Goal: Transaction & Acquisition: Subscribe to service/newsletter

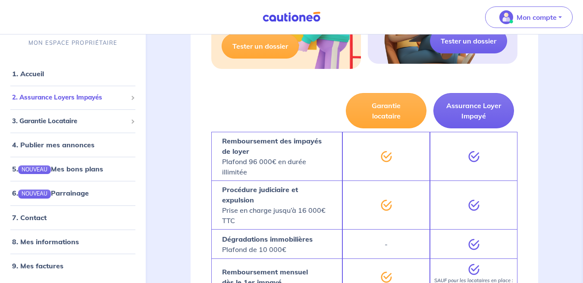
scroll to position [658, 0]
click at [64, 97] on span "2. Assurance Loyers Impayés" at bounding box center [69, 98] width 115 height 10
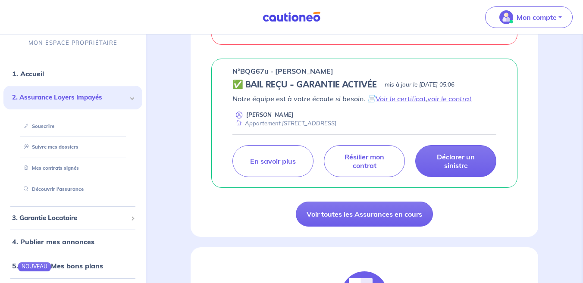
scroll to position [265, 0]
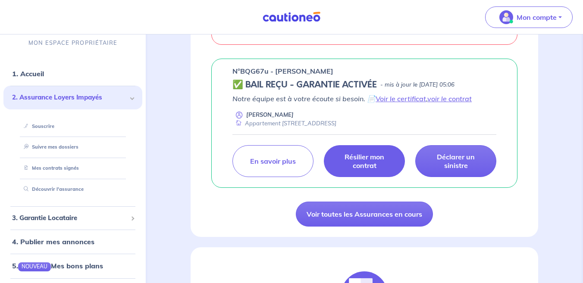
click at [361, 159] on p "Résilier mon contrat" at bounding box center [365, 161] width 60 height 17
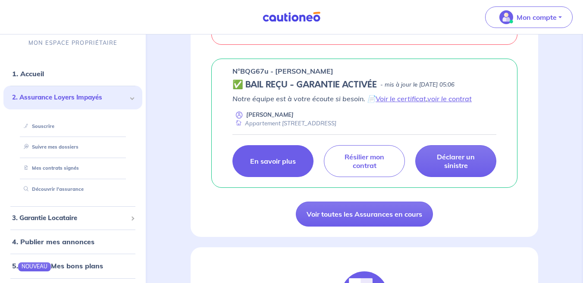
click at [288, 165] on link "En savoir plus" at bounding box center [272, 161] width 81 height 32
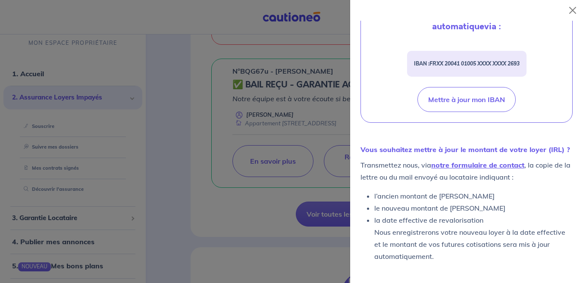
scroll to position [386, 0]
click at [492, 163] on link "notre formulaire de contact" at bounding box center [477, 165] width 93 height 9
click at [572, 11] on button "Close" at bounding box center [573, 10] width 14 height 14
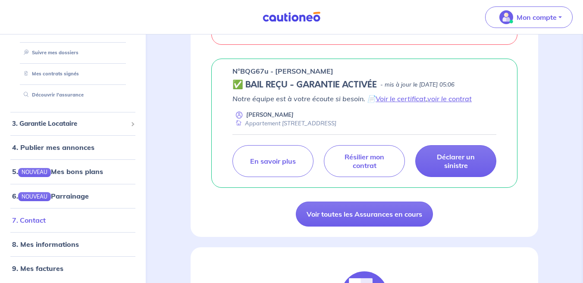
scroll to position [94, 0]
click at [34, 225] on link "7. Contact" at bounding box center [29, 220] width 34 height 9
drag, startPoint x: 243, startPoint y: 69, endPoint x: 268, endPoint y: 70, distance: 25.0
click at [268, 70] on p "n°BQG67u - Imen MLIKA" at bounding box center [282, 71] width 101 height 10
click at [270, 70] on p "n°BQG67u - Imen MLIKA" at bounding box center [282, 71] width 101 height 10
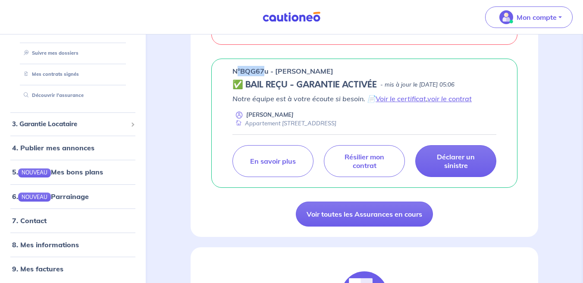
drag, startPoint x: 267, startPoint y: 70, endPoint x: 242, endPoint y: 68, distance: 25.1
click at [242, 68] on p "n°BQG67u - Imen MLIKA" at bounding box center [282, 71] width 101 height 10
copy p "°BQG67"
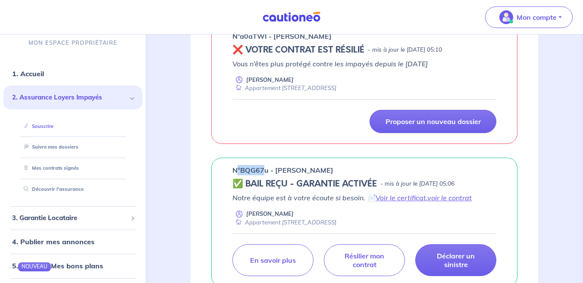
scroll to position [0, 0]
click at [44, 126] on link "Souscrire" at bounding box center [36, 126] width 33 height 6
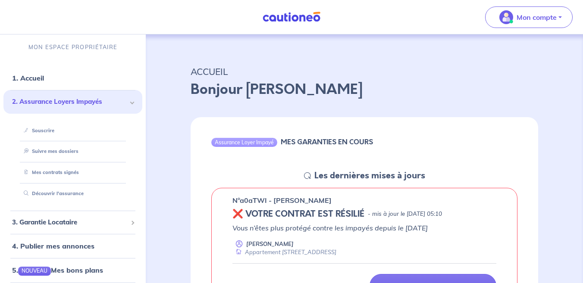
scroll to position [2, 0]
click at [38, 149] on link "Suivre mes dossiers" at bounding box center [48, 151] width 57 height 6
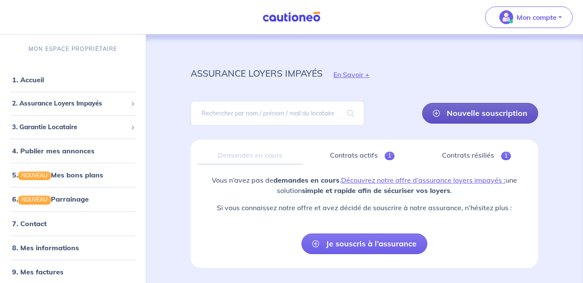
click at [456, 112] on link "Nouvelle souscription" at bounding box center [480, 113] width 116 height 21
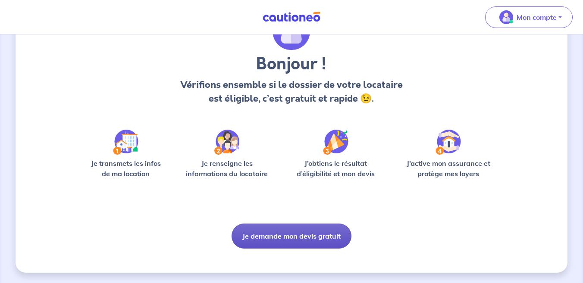
scroll to position [53, 0]
click at [300, 237] on button "Je demande mon devis gratuit" at bounding box center [292, 236] width 120 height 25
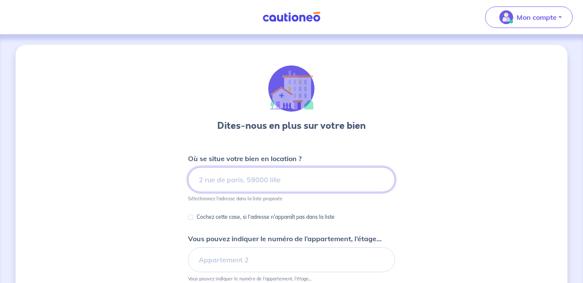
click at [293, 183] on input at bounding box center [291, 179] width 207 height 25
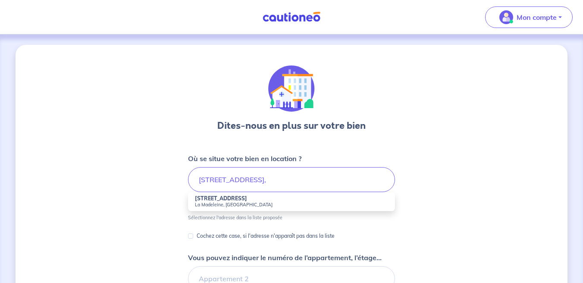
click at [216, 199] on strong "15 bis Avenue Saint-Maur" at bounding box center [221, 198] width 52 height 6
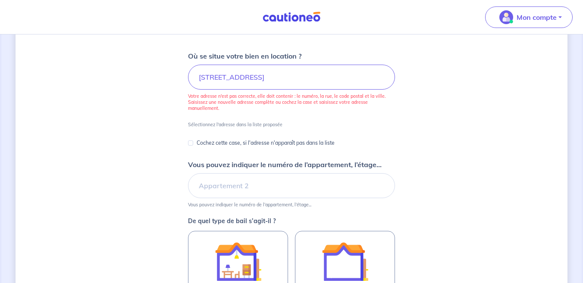
scroll to position [103, 0]
click at [220, 122] on p "Sélectionnez l'adresse dans la liste proposée" at bounding box center [235, 124] width 94 height 6
click at [286, 74] on input "15 bis Avenue Saint-Maur, La Madeleine, France" at bounding box center [291, 76] width 207 height 25
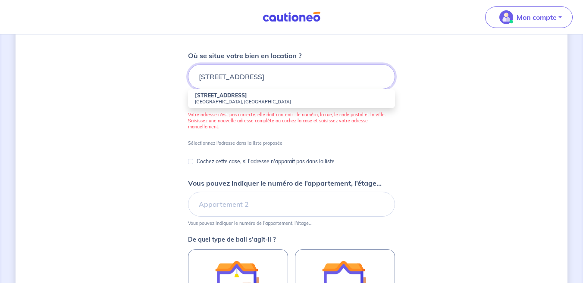
drag, startPoint x: 379, startPoint y: 76, endPoint x: 353, endPoint y: 75, distance: 25.5
click at [353, 75] on input "15 bis Avenue Saint-Maur, 59110 La Madeleine, France" at bounding box center [291, 76] width 207 height 25
click at [206, 99] on small "59110 La Madeleine, France" at bounding box center [291, 102] width 193 height 6
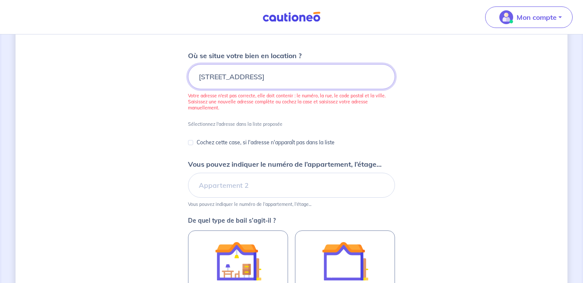
click at [219, 76] on input "15 bis Avenue Saint-Maur, 59110 La Madeleine, France" at bounding box center [291, 76] width 207 height 25
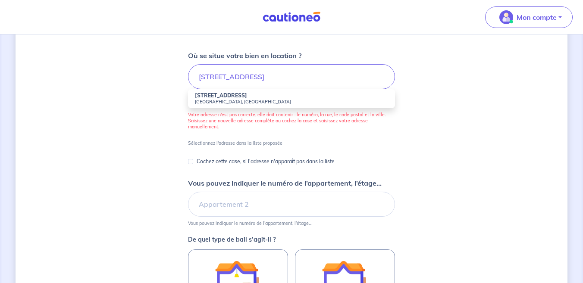
click at [213, 103] on small "59110 La Madeleine, France" at bounding box center [291, 102] width 193 height 6
type input "15B Avenue Saint-Maur, 59110 La Madeleine, France"
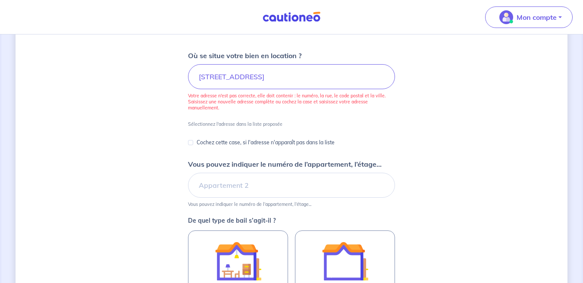
click at [194, 140] on div "Cochez cette case, si l'adresse n'apparaît pas dans la liste" at bounding box center [261, 143] width 147 height 10
click at [191, 142] on input "Cochez cette case, si l'adresse n'apparaît pas dans la liste" at bounding box center [190, 142] width 5 height 5
checkbox input "true"
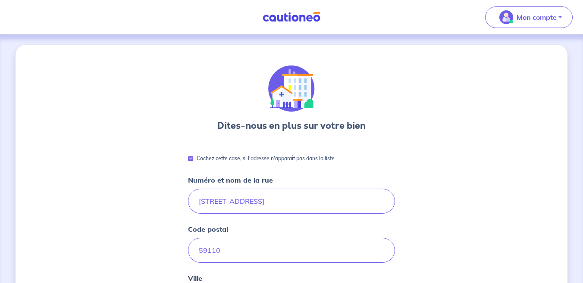
scroll to position [0, 0]
type input "15Bis Avenue Saint-Maur"
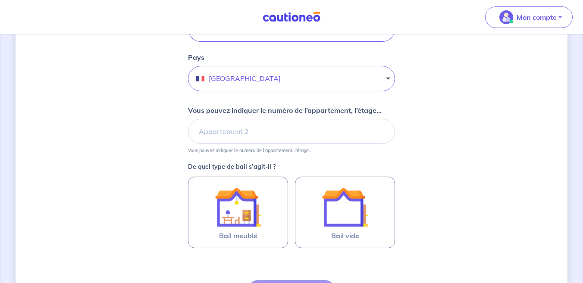
scroll to position [272, 0]
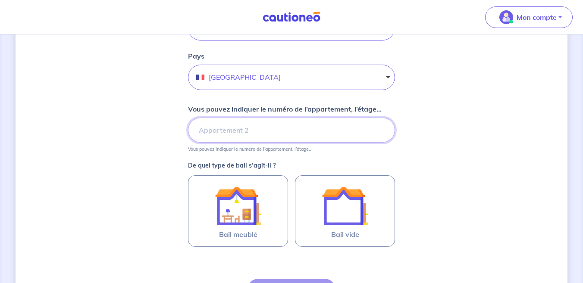
click at [238, 130] on input "Vous pouvez indiquer le numéro de l’appartement, l’étage..." at bounding box center [291, 130] width 207 height 25
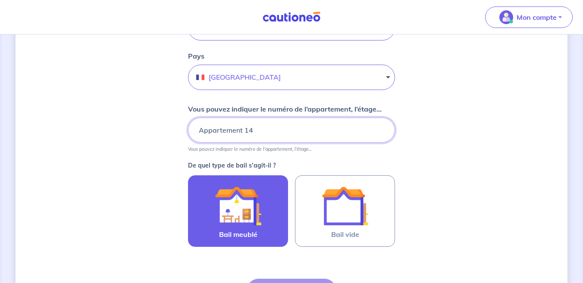
type input "Appartement 14"
click at [239, 200] on img at bounding box center [238, 206] width 47 height 47
click at [0, 0] on input "Bail meublé" at bounding box center [0, 0] width 0 height 0
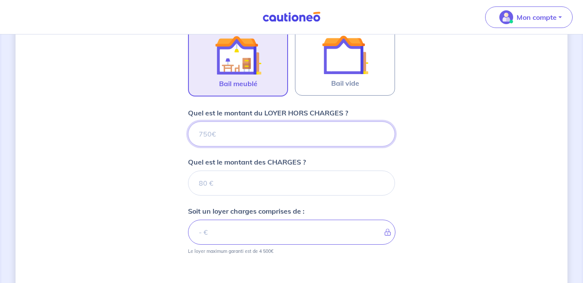
scroll to position [493, 0]
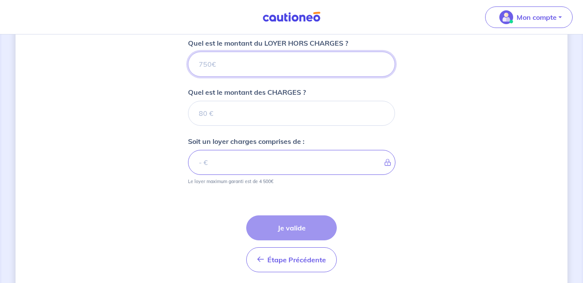
click at [217, 66] on input "Quel est le montant du LOYER HORS CHARGES ?" at bounding box center [291, 64] width 207 height 25
click at [244, 67] on input "Quel est le montant du LOYER HORS CHARGES ?" at bounding box center [291, 64] width 207 height 25
type input "8"
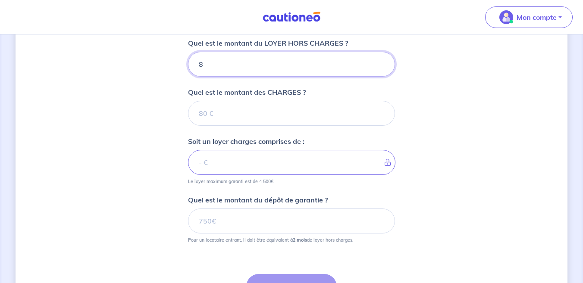
type input "82"
type input "825"
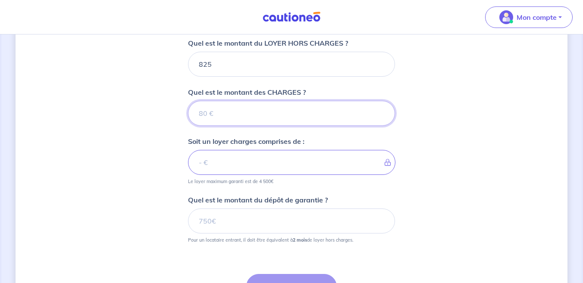
click at [225, 116] on input "Quel est le montant des CHARGES ?" at bounding box center [291, 113] width 207 height 25
type input "55"
type input "880"
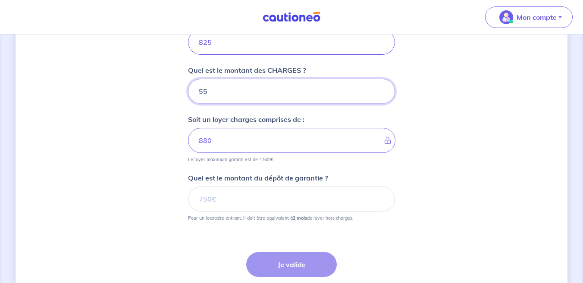
scroll to position [516, 0]
type input "55"
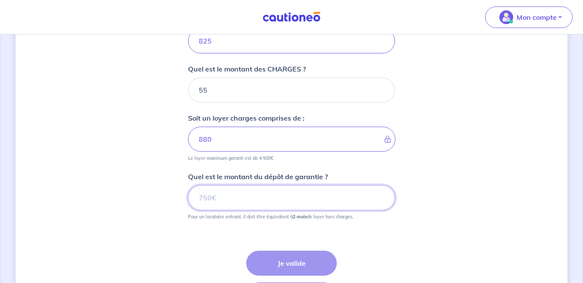
click at [218, 199] on input "Quel est le montant du dépôt de garantie ?" at bounding box center [291, 197] width 207 height 25
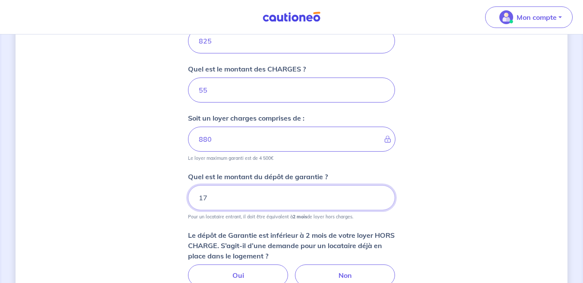
type input "1"
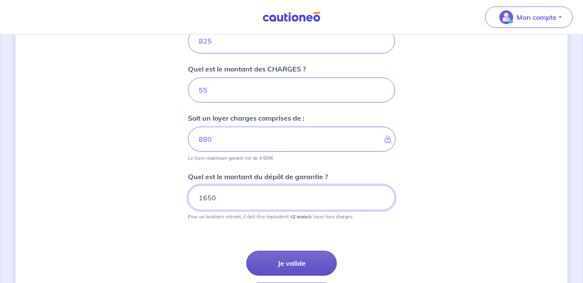
scroll to position [537, 0]
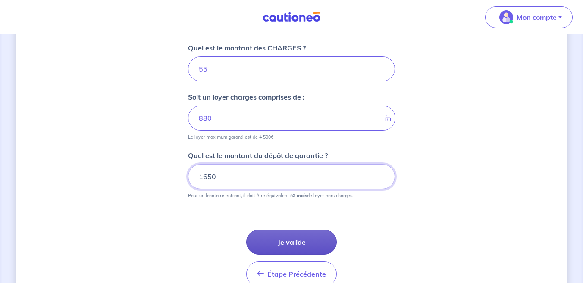
type input "1650"
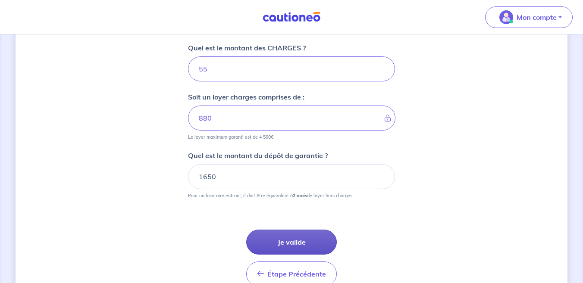
click at [284, 242] on button "Je valide" at bounding box center [291, 242] width 91 height 25
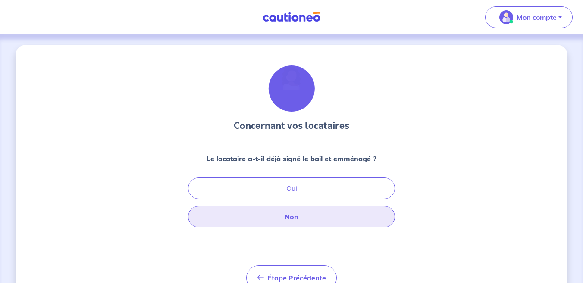
click at [273, 223] on button "Non" at bounding box center [291, 217] width 207 height 22
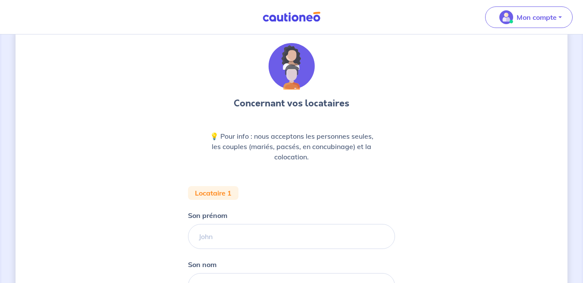
scroll to position [65, 0]
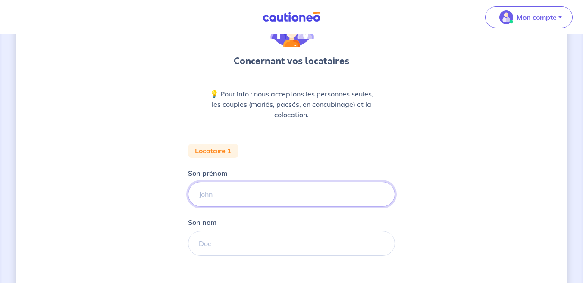
click at [218, 196] on input "Son prénom" at bounding box center [291, 194] width 207 height 25
type input "Sophie"
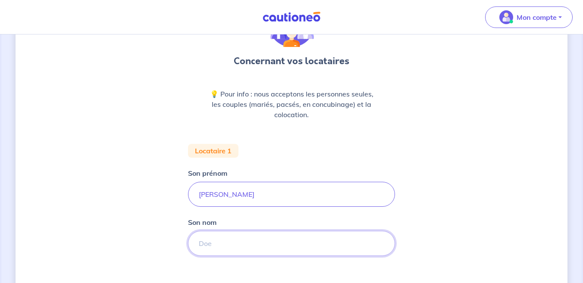
click at [254, 242] on input "Son nom" at bounding box center [291, 243] width 207 height 25
type input "NOURY"
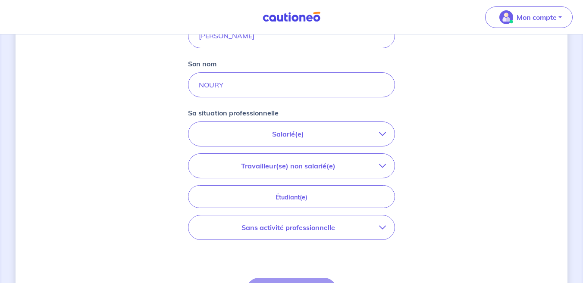
scroll to position [224, 0]
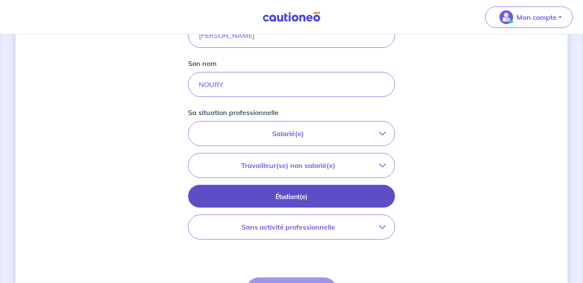
click at [283, 194] on p "Étudiant(e)" at bounding box center [291, 196] width 185 height 9
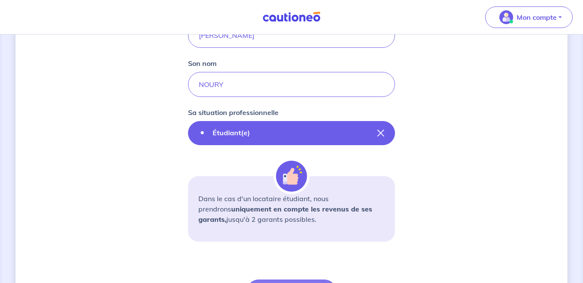
click at [226, 144] on button "Étudiant(e)" at bounding box center [291, 133] width 207 height 24
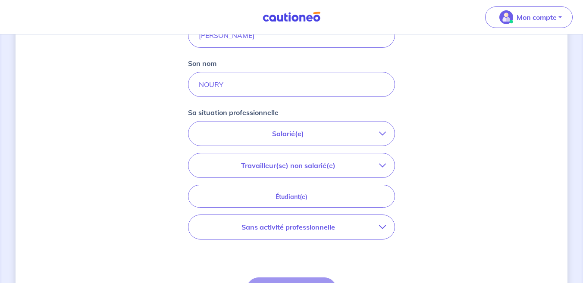
click at [245, 129] on p "Salarié(e)" at bounding box center [288, 133] width 182 height 10
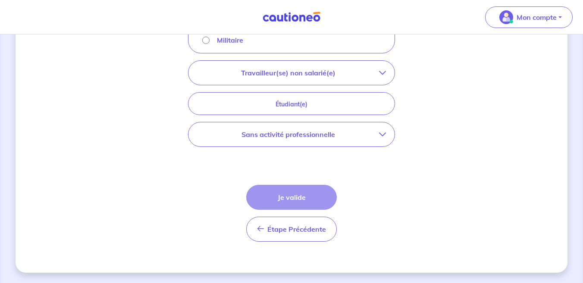
scroll to position [412, 0]
click at [258, 78] on p "Travailleur(se) non salarié(e)" at bounding box center [288, 73] width 182 height 10
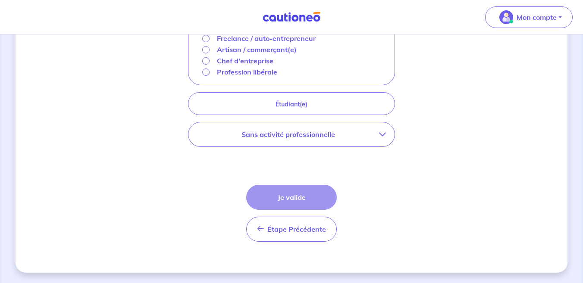
scroll to position [376, 0]
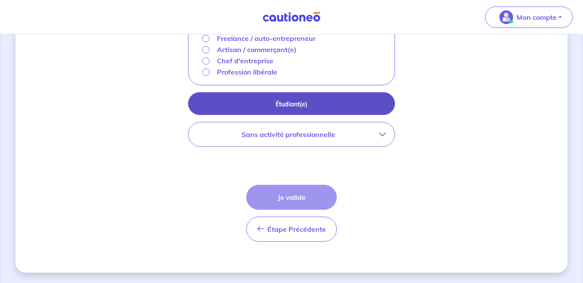
click at [257, 102] on p "Étudiant(e)" at bounding box center [291, 104] width 185 height 9
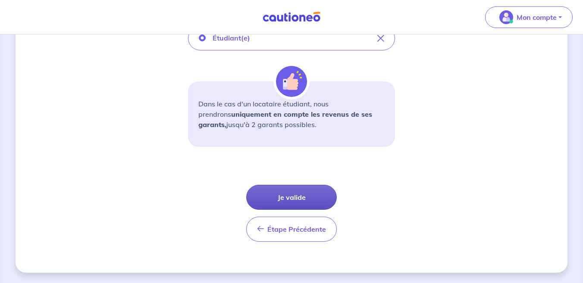
click at [271, 206] on button "Je valide" at bounding box center [291, 197] width 91 height 25
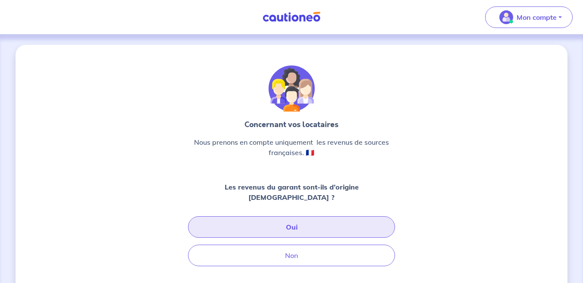
click at [292, 216] on button "Oui" at bounding box center [291, 227] width 207 height 22
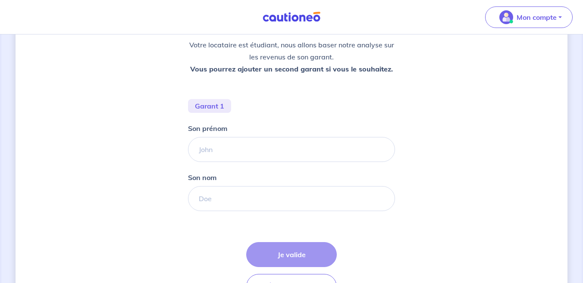
scroll to position [179, 0]
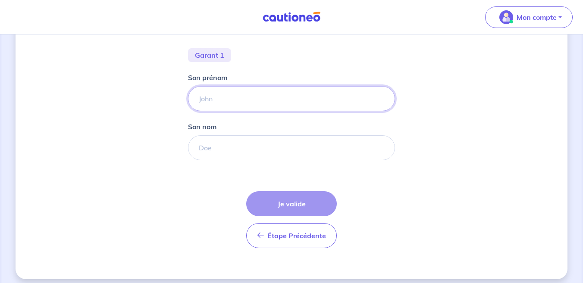
click at [269, 97] on input "Son prénom" at bounding box center [291, 98] width 207 height 25
type input "Delphine"
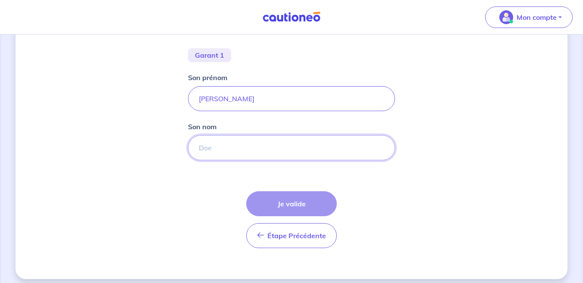
click at [244, 145] on input "Son nom" at bounding box center [291, 147] width 207 height 25
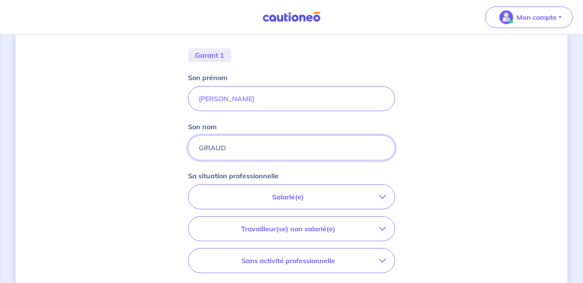
type input "GIRAUD"
click at [272, 197] on p "Salarié(e)" at bounding box center [288, 197] width 182 height 10
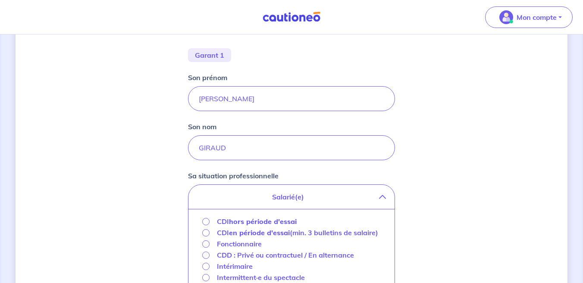
click at [203, 221] on input "CDI hors période d'essai" at bounding box center [205, 221] width 7 height 7
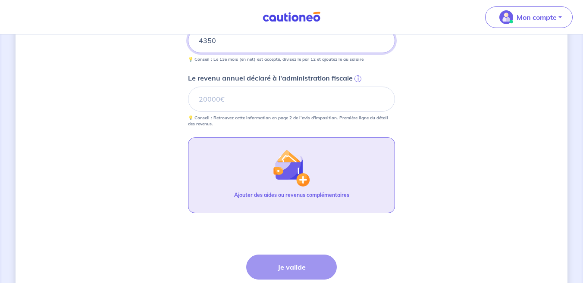
scroll to position [375, 0]
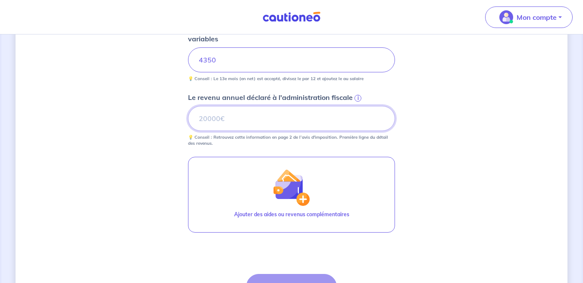
click at [258, 119] on input "Le revenu annuel déclaré à l'administration fiscale i" at bounding box center [291, 118] width 207 height 25
type input "109060"
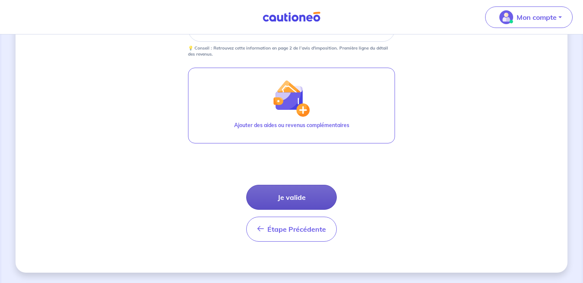
scroll to position [464, 0]
click at [291, 197] on button "Je valide" at bounding box center [291, 197] width 91 height 25
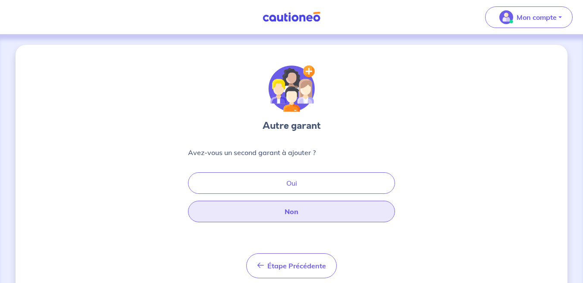
click at [290, 208] on button "Non" at bounding box center [291, 212] width 207 height 22
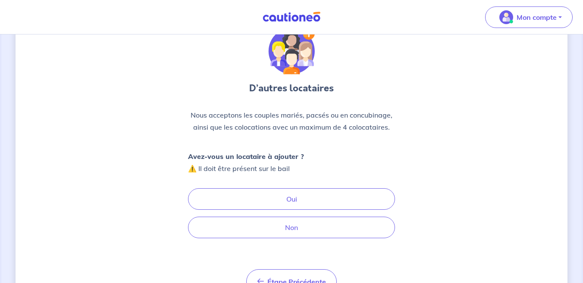
scroll to position [38, 0]
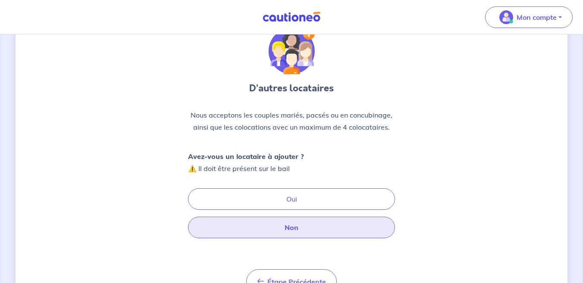
click at [285, 229] on button "Non" at bounding box center [291, 228] width 207 height 22
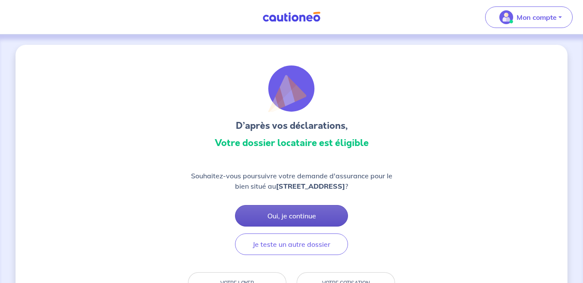
click at [290, 212] on button "Oui, je continue" at bounding box center [291, 216] width 113 height 22
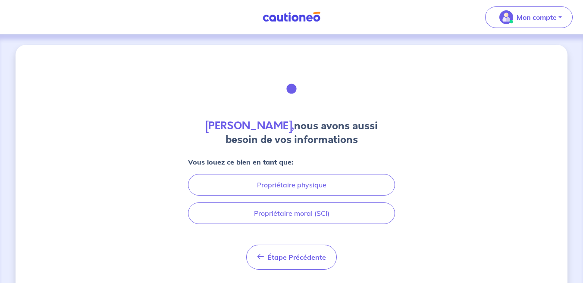
scroll to position [9, 0]
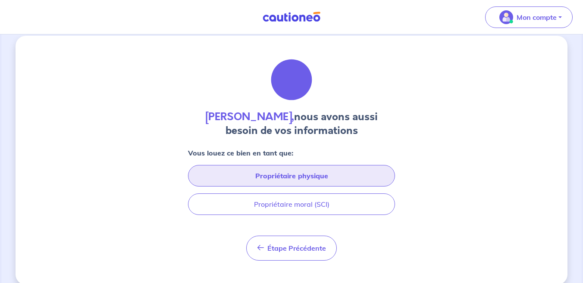
click at [294, 172] on button "Propriétaire physique" at bounding box center [291, 176] width 207 height 22
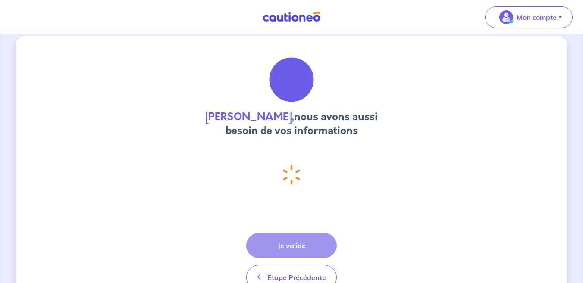
select select "FR"
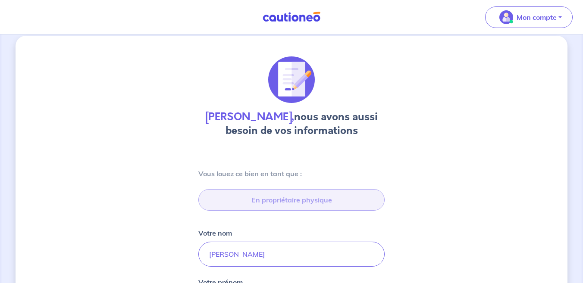
scroll to position [414, 0]
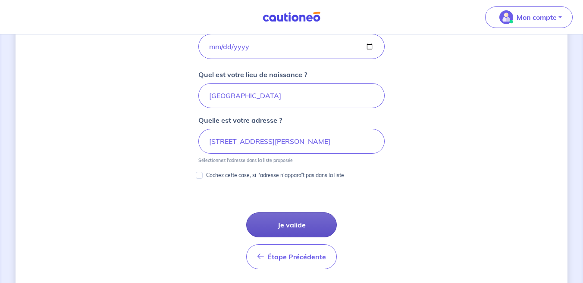
click at [282, 225] on button "Je valide" at bounding box center [291, 225] width 91 height 25
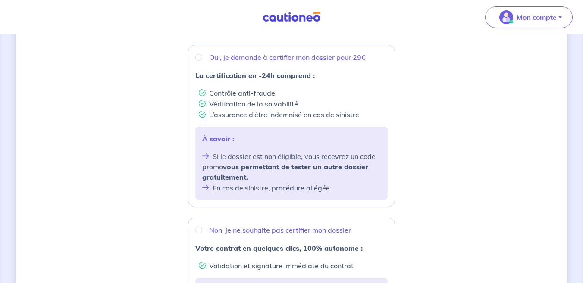
scroll to position [127, 0]
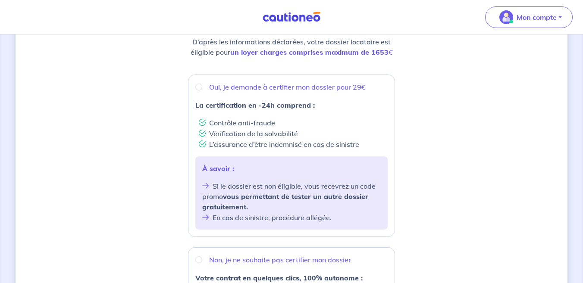
click at [196, 88] on input "Oui, je demande à certifier mon dossier pour 29€" at bounding box center [198, 87] width 7 height 7
radio input "true"
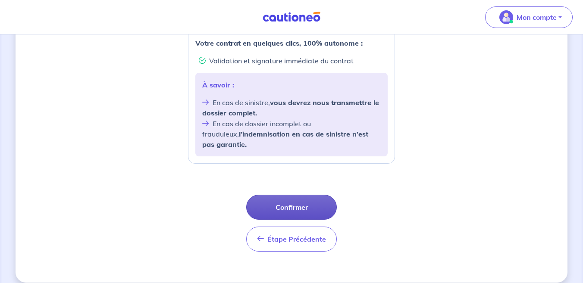
scroll to position [362, 0]
click at [291, 197] on button "Confirmer" at bounding box center [291, 207] width 91 height 25
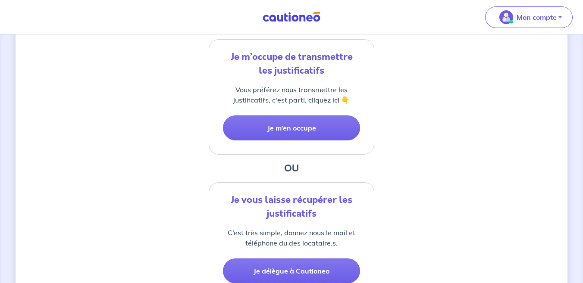
scroll to position [191, 0]
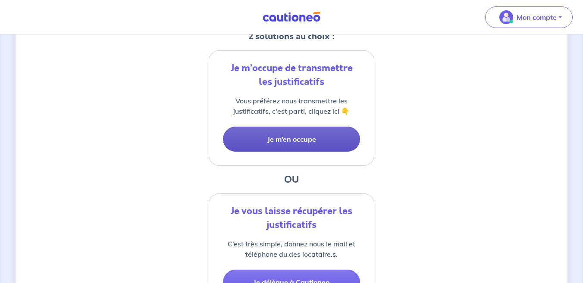
click at [281, 135] on button "Je m’en occupe" at bounding box center [291, 139] width 137 height 25
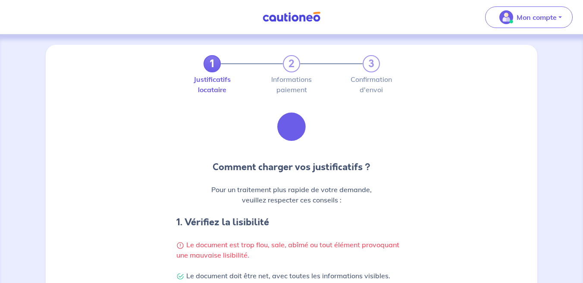
scroll to position [44, 0]
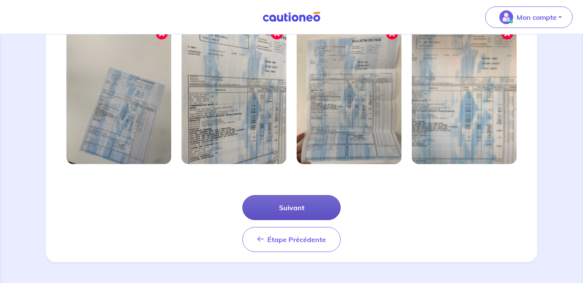
click at [310, 210] on button "Suivant" at bounding box center [291, 207] width 98 height 25
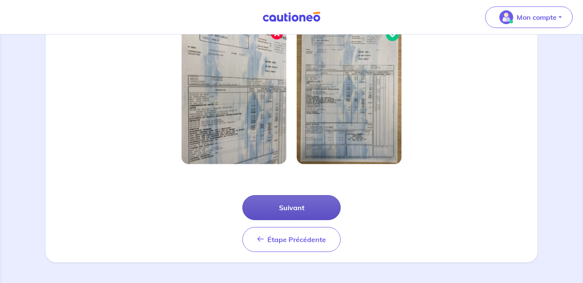
click at [290, 208] on button "Suivant" at bounding box center [291, 207] width 98 height 25
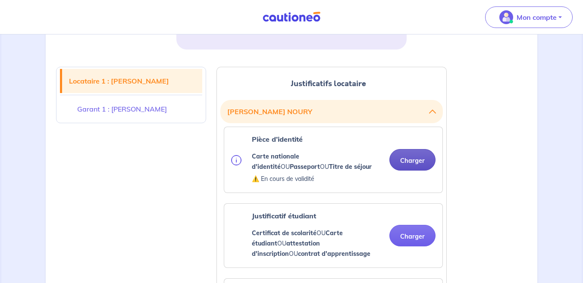
click at [407, 157] on button "Charger" at bounding box center [412, 160] width 46 height 22
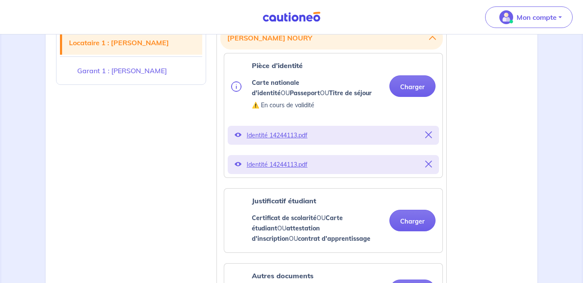
scroll to position [269, 0]
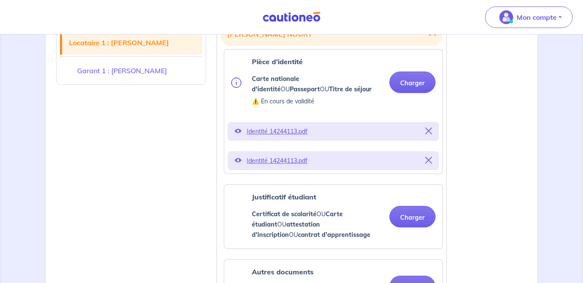
click at [296, 162] on span "Identité 14244113.pdf" at bounding box center [333, 161] width 173 height 12
click at [412, 216] on button "Charger" at bounding box center [412, 217] width 46 height 22
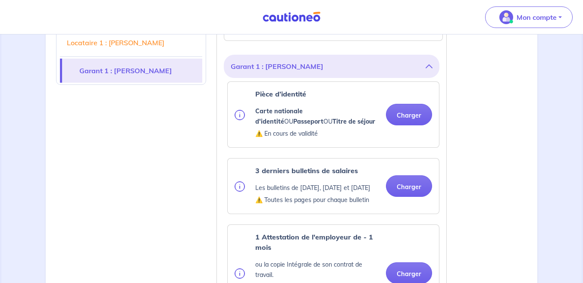
scroll to position [728, 0]
click at [409, 114] on button "Charger" at bounding box center [409, 115] width 46 height 22
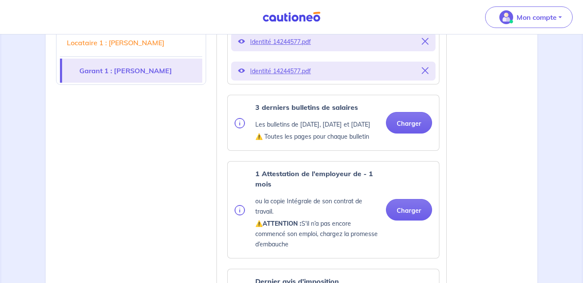
scroll to position [857, 0]
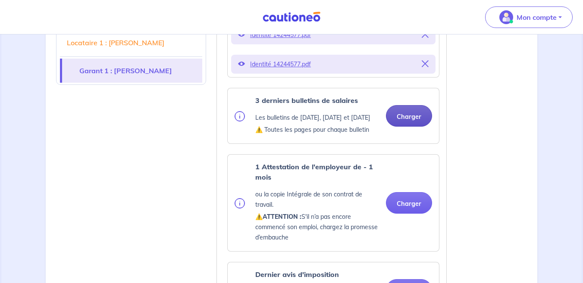
click at [408, 125] on button "Charger" at bounding box center [409, 116] width 46 height 22
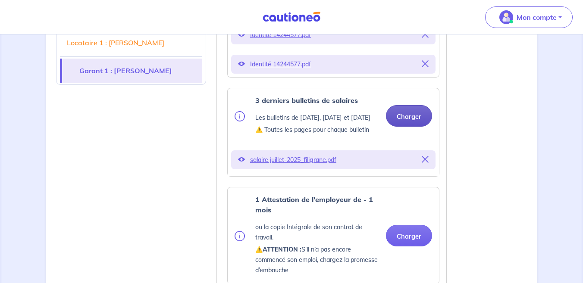
click at [402, 121] on button "Charger" at bounding box center [409, 116] width 46 height 22
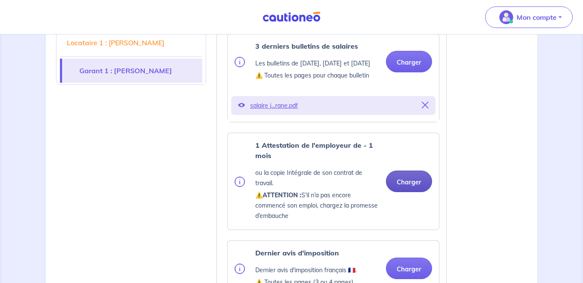
scroll to position [915, 0]
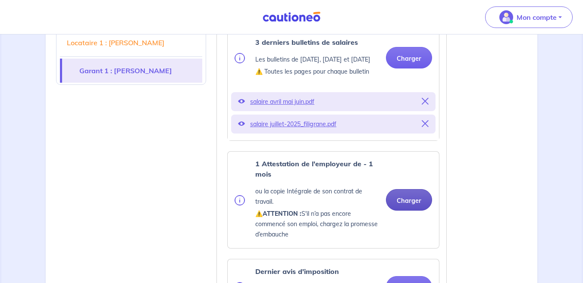
click at [406, 209] on button "Charger" at bounding box center [409, 200] width 46 height 22
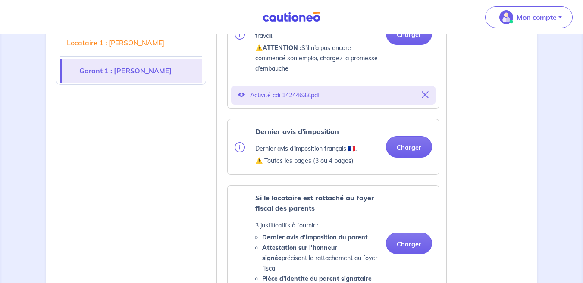
scroll to position [1081, 0]
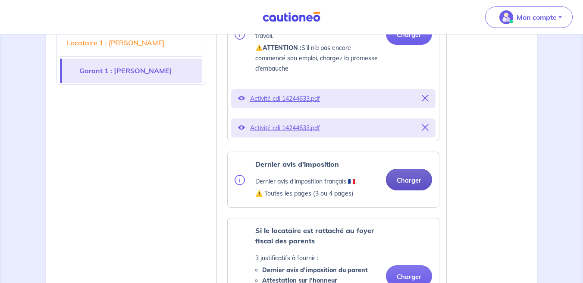
click at [409, 186] on button "Charger" at bounding box center [409, 180] width 46 height 22
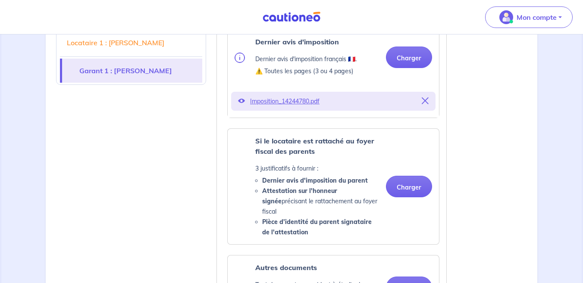
scroll to position [1203, 0]
click at [405, 189] on button "Charger" at bounding box center [409, 187] width 46 height 22
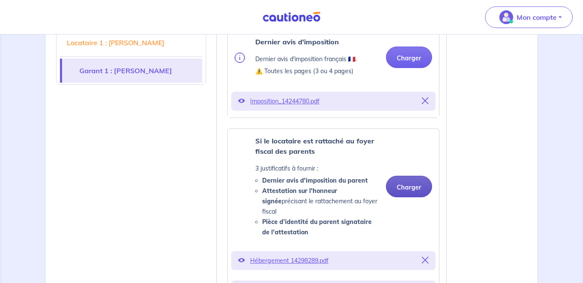
click at [410, 194] on button "Charger" at bounding box center [409, 187] width 46 height 22
click at [401, 189] on button "Charger" at bounding box center [409, 187] width 46 height 22
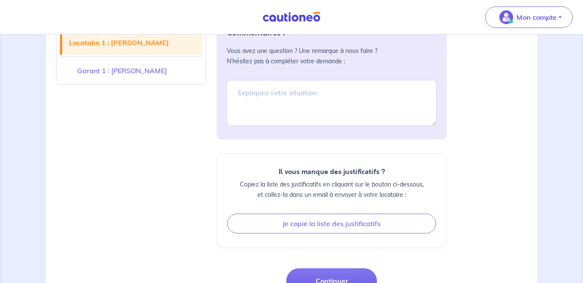
scroll to position [1700, 0]
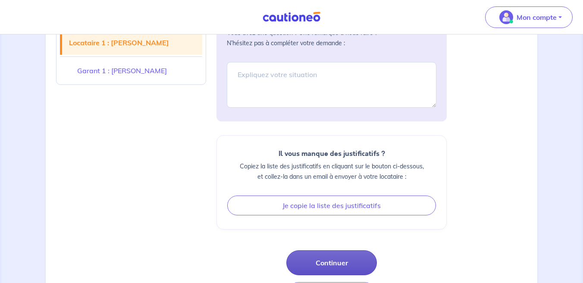
click at [350, 262] on button "Continuer" at bounding box center [331, 263] width 91 height 25
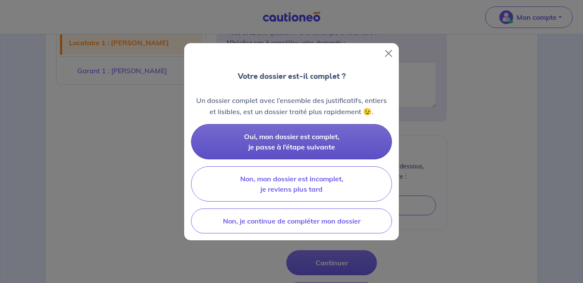
click at [326, 139] on span "Oui, mon dossier est complet, je passe à l’étape suivante" at bounding box center [291, 141] width 95 height 19
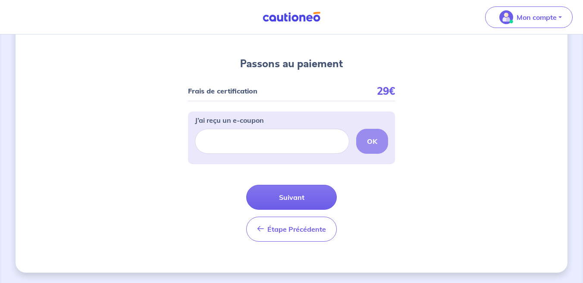
scroll to position [38, 0]
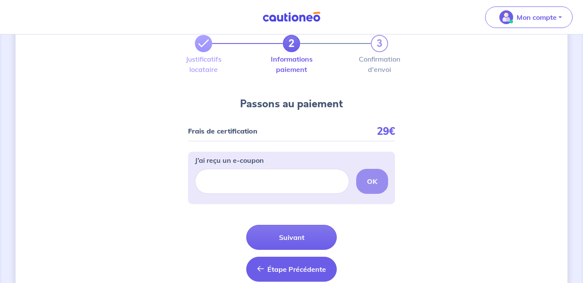
click at [262, 260] on button "Étape Précédente Précédent" at bounding box center [291, 269] width 91 height 25
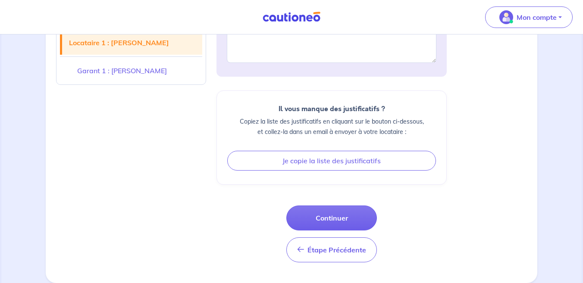
scroll to position [1589, 0]
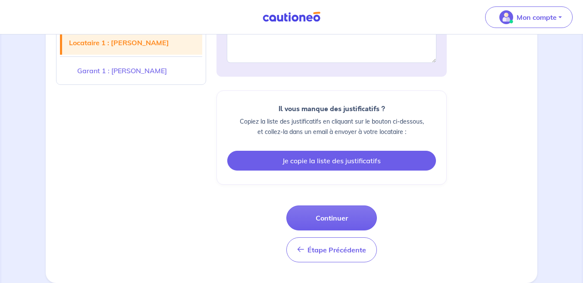
click at [336, 156] on button "Je copie la liste des justificatifs" at bounding box center [331, 161] width 209 height 20
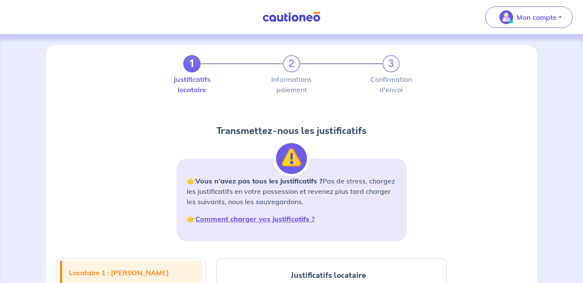
scroll to position [0, 0]
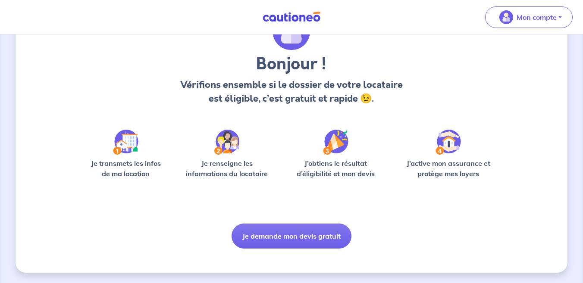
scroll to position [53, 0]
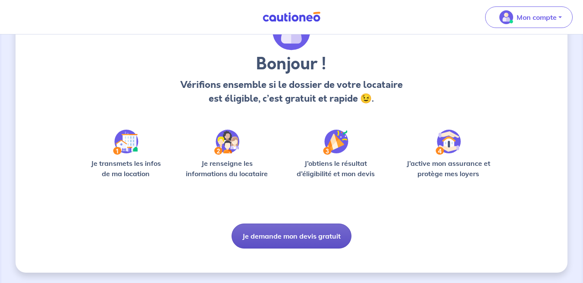
scroll to position [53, 0]
click at [267, 238] on button "Je demande mon devis gratuit" at bounding box center [292, 236] width 120 height 25
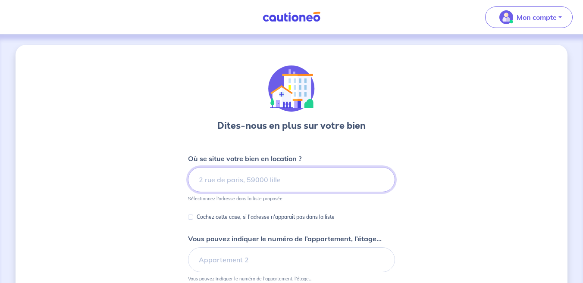
click at [261, 179] on input at bounding box center [291, 179] width 207 height 25
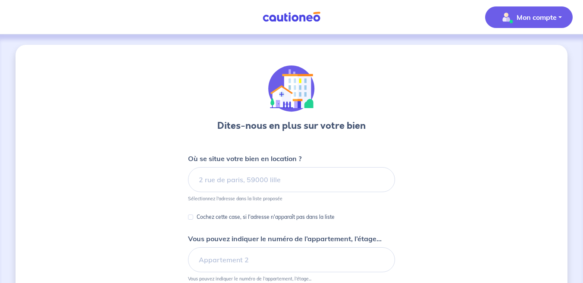
click at [524, 14] on p "Mon compte" at bounding box center [537, 17] width 40 height 10
click at [522, 56] on link "Mes informations" at bounding box center [520, 54] width 69 height 14
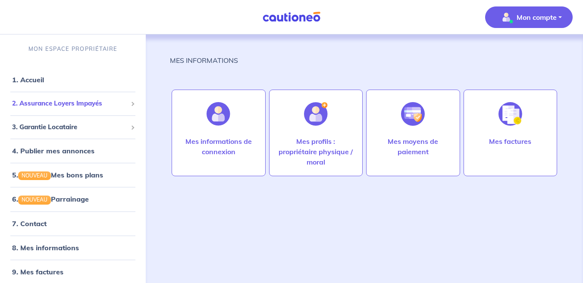
click at [40, 104] on span "2. Assurance Loyers Impayés" at bounding box center [69, 104] width 115 height 10
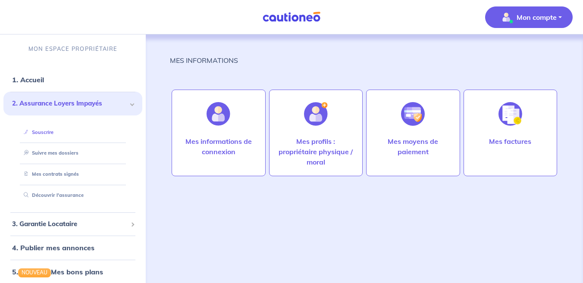
click at [43, 132] on link "Souscrire" at bounding box center [36, 132] width 33 height 6
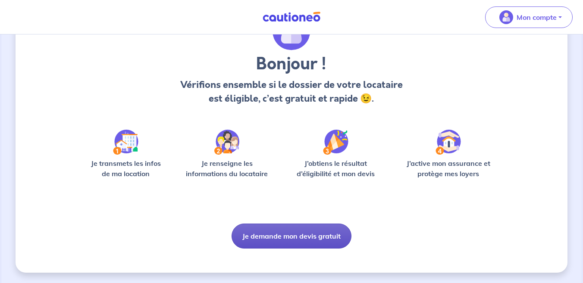
scroll to position [53, 0]
click at [263, 241] on button "Je demande mon devis gratuit" at bounding box center [292, 236] width 120 height 25
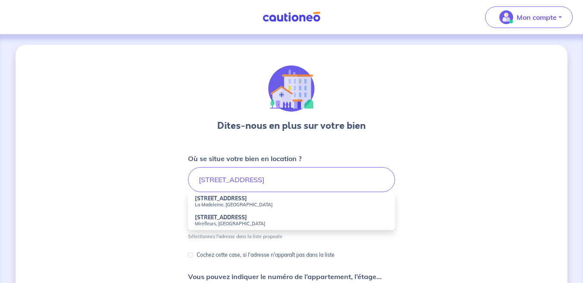
click at [227, 201] on strong "15 bis Avenue Saint-Maur" at bounding box center [221, 198] width 52 height 6
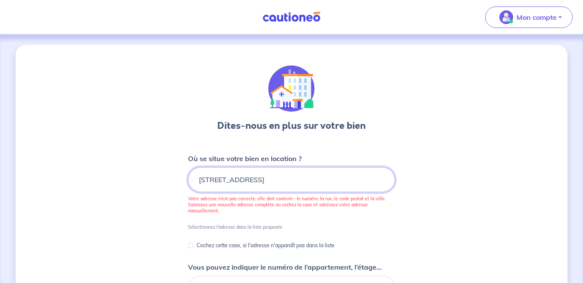
click at [288, 181] on input "15 bis Avenue Saint-Maur, La Madeleine, France" at bounding box center [291, 179] width 207 height 25
click at [285, 181] on input "15 bis Avenue Saint-Maur, La Madeleine, France" at bounding box center [291, 179] width 207 height 25
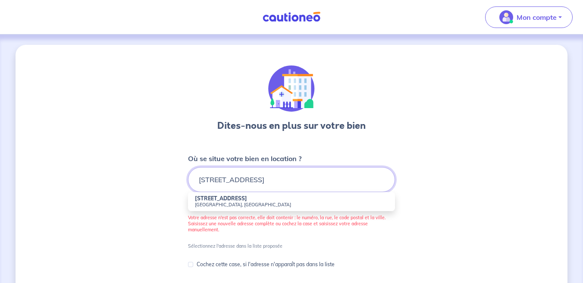
type input "15 bis Avenue Saint-Maur, 59110 La Madeleine, France"
click at [247, 200] on strong "15 bis Avenue Saint-Maur" at bounding box center [221, 198] width 52 height 6
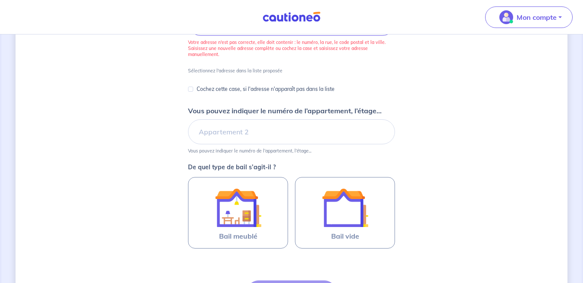
scroll to position [228, 0]
